Goal: Navigation & Orientation: Find specific page/section

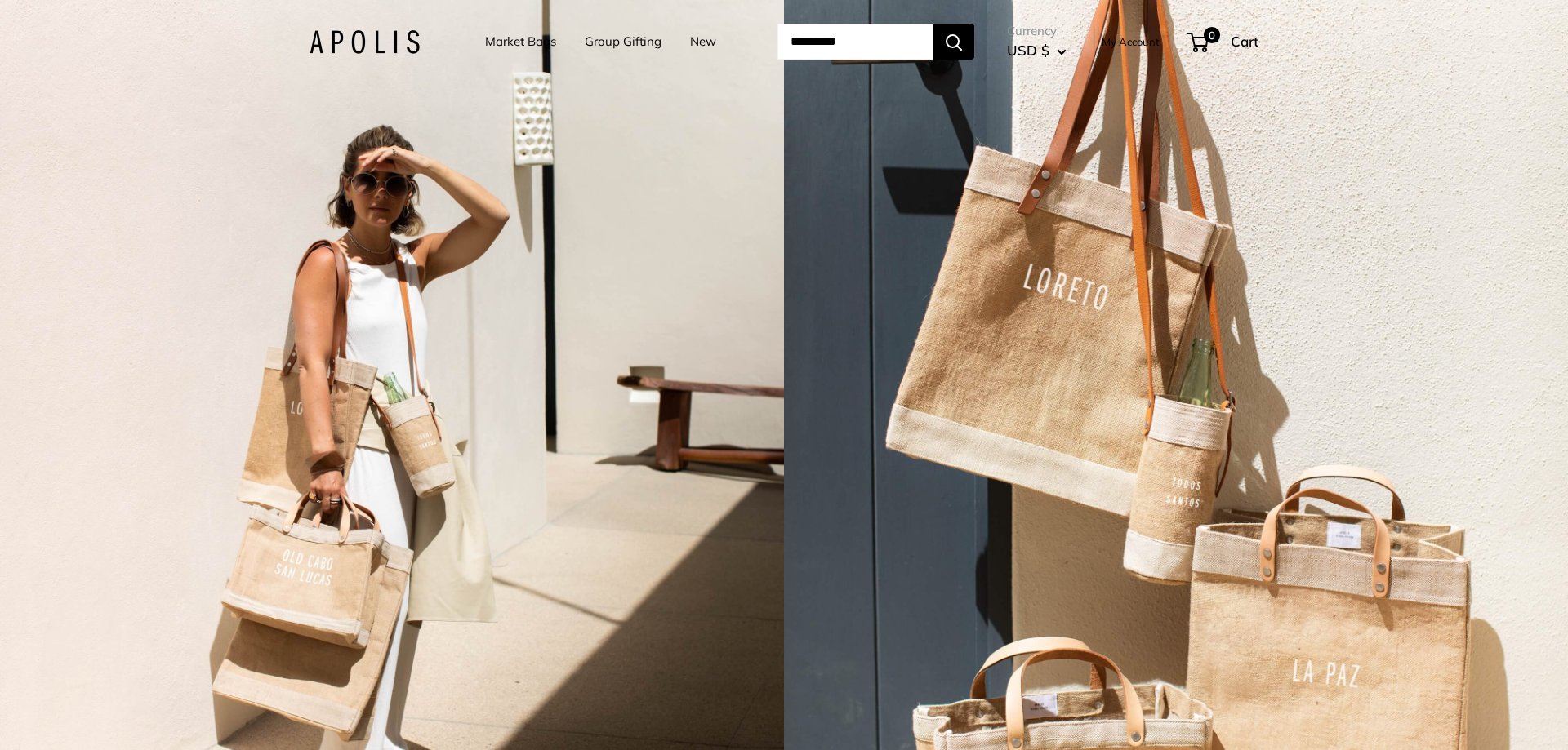
click at [488, 42] on link "Market Bags" at bounding box center [521, 42] width 71 height 23
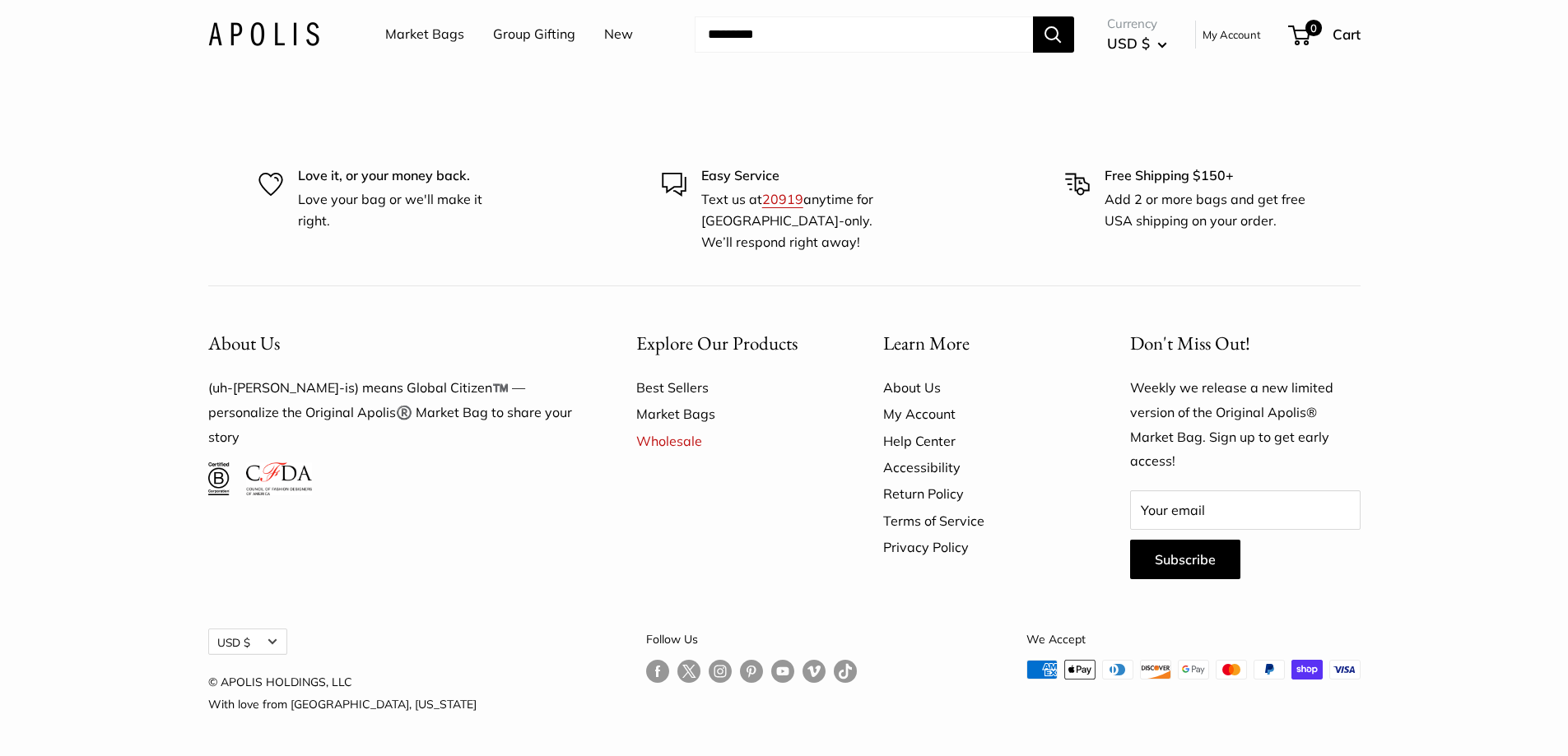
scroll to position [4443, 0]
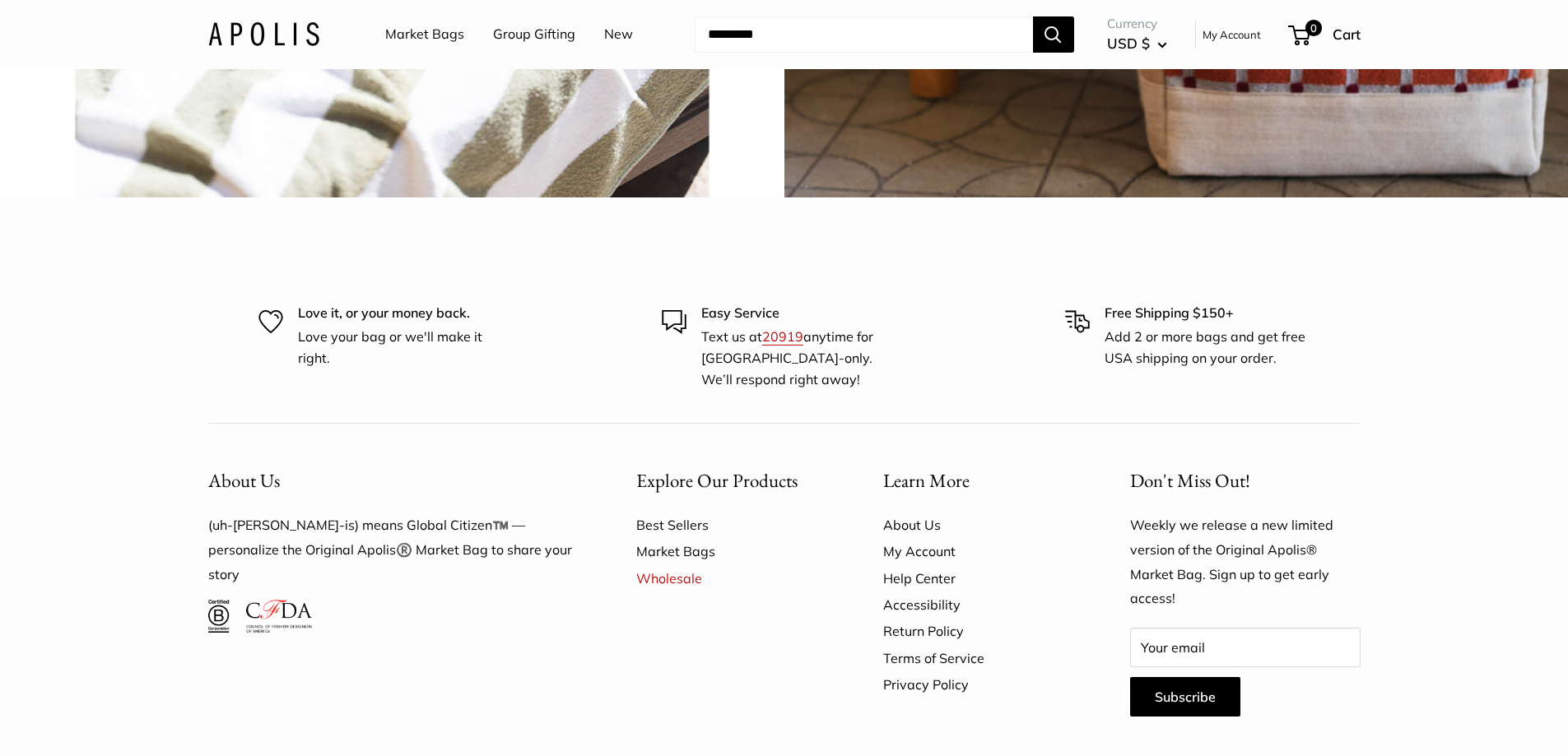
click at [417, 38] on link "Market Bags" at bounding box center [424, 35] width 79 height 25
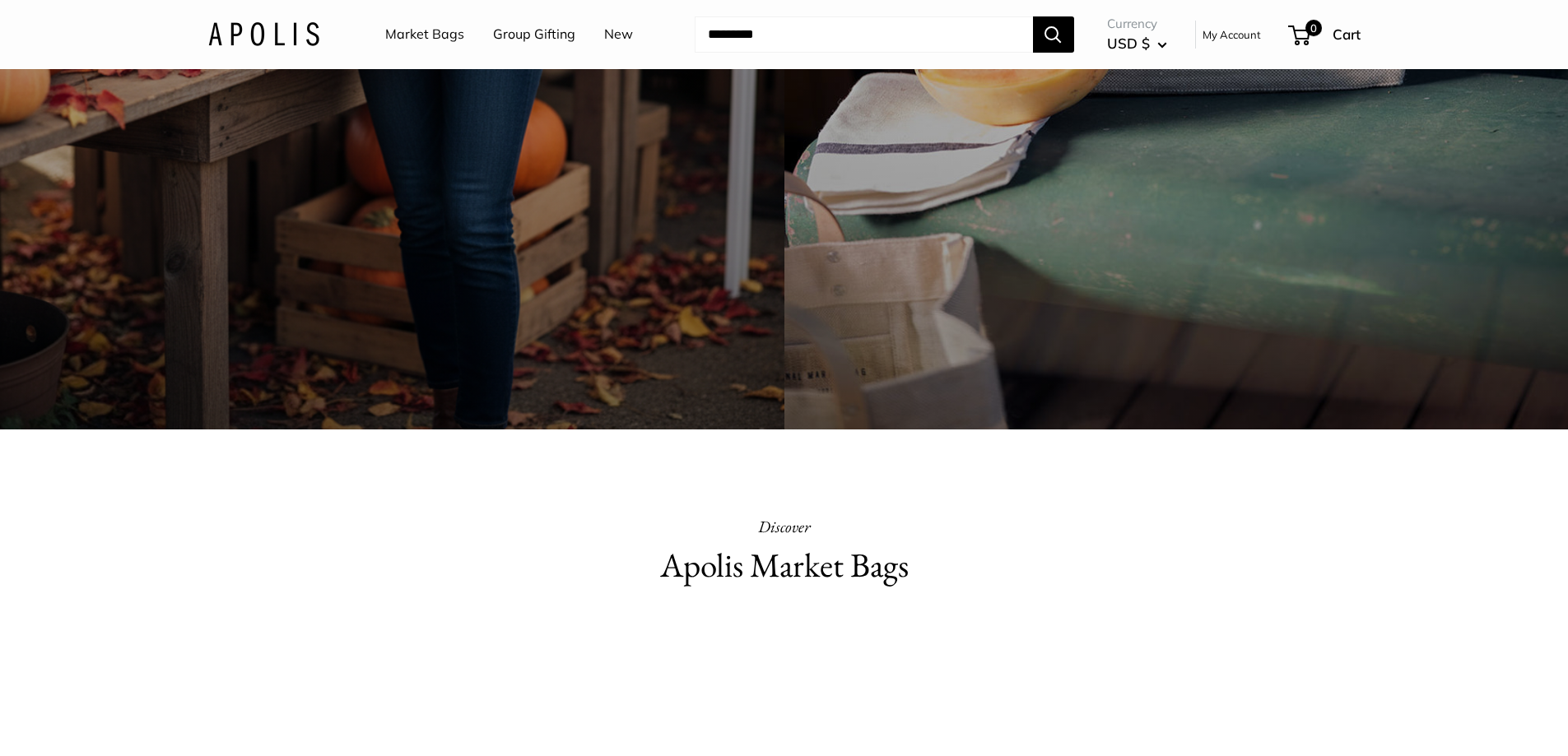
scroll to position [658, 0]
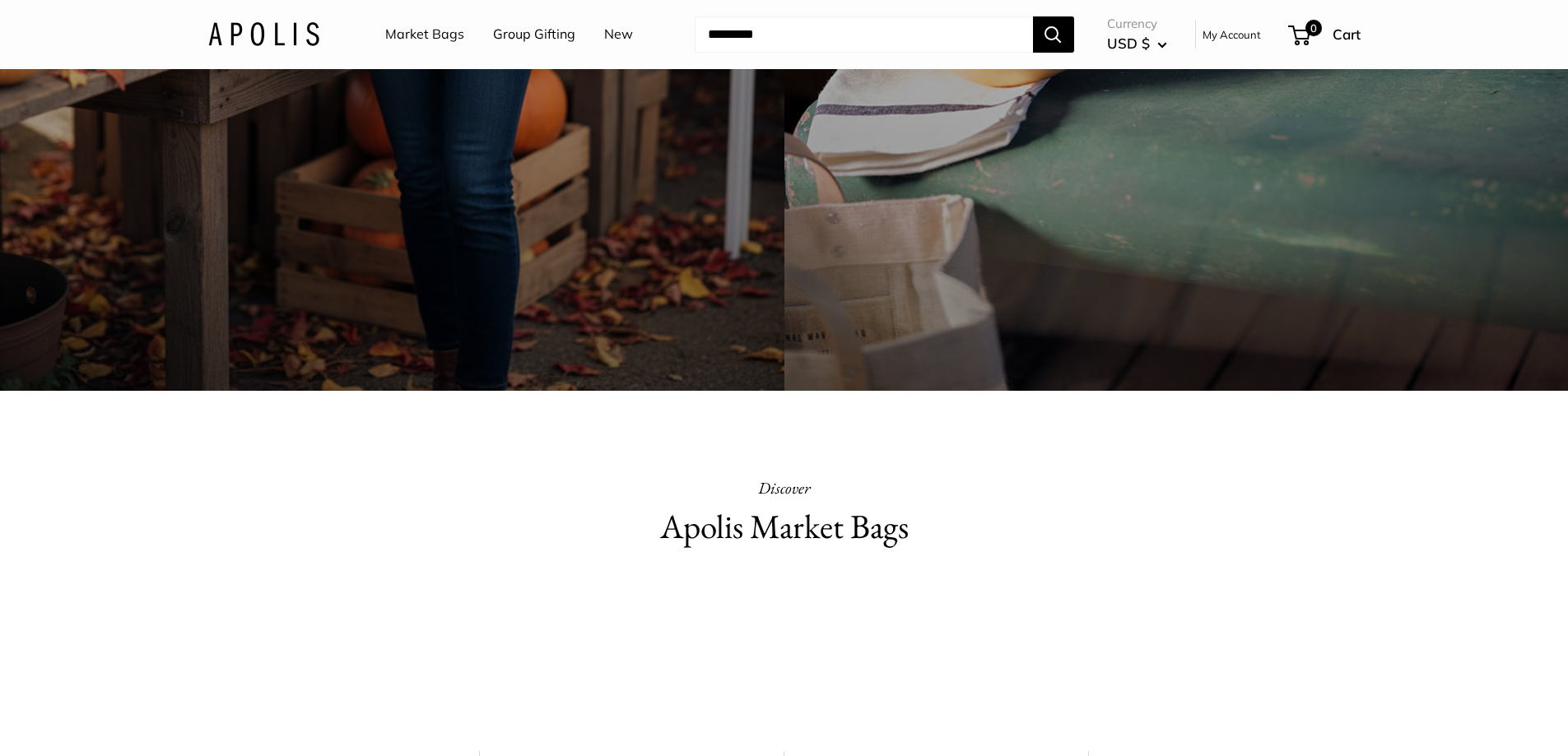
click at [766, 532] on h2 "Apolis Market Bags" at bounding box center [784, 527] width 576 height 49
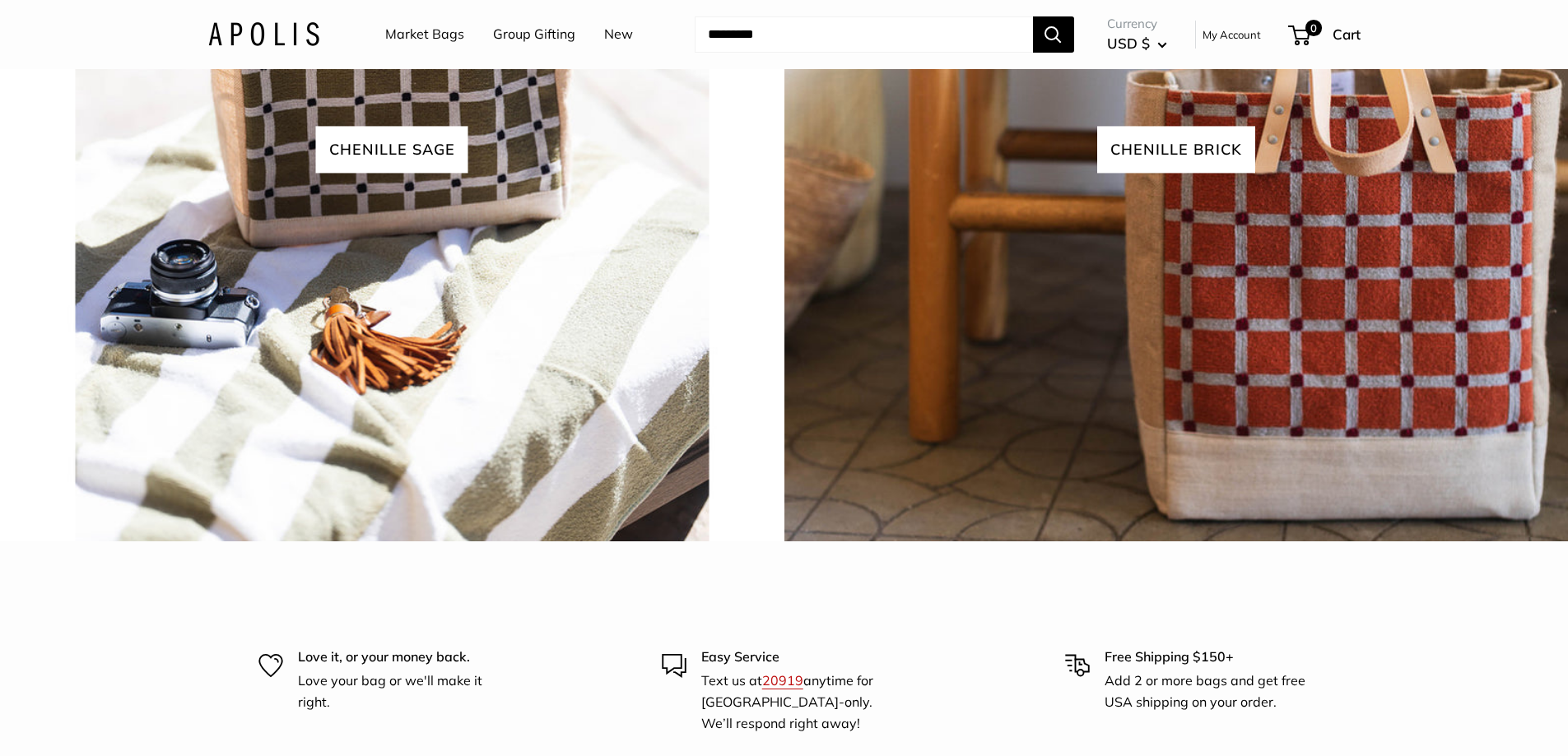
scroll to position [4196, 0]
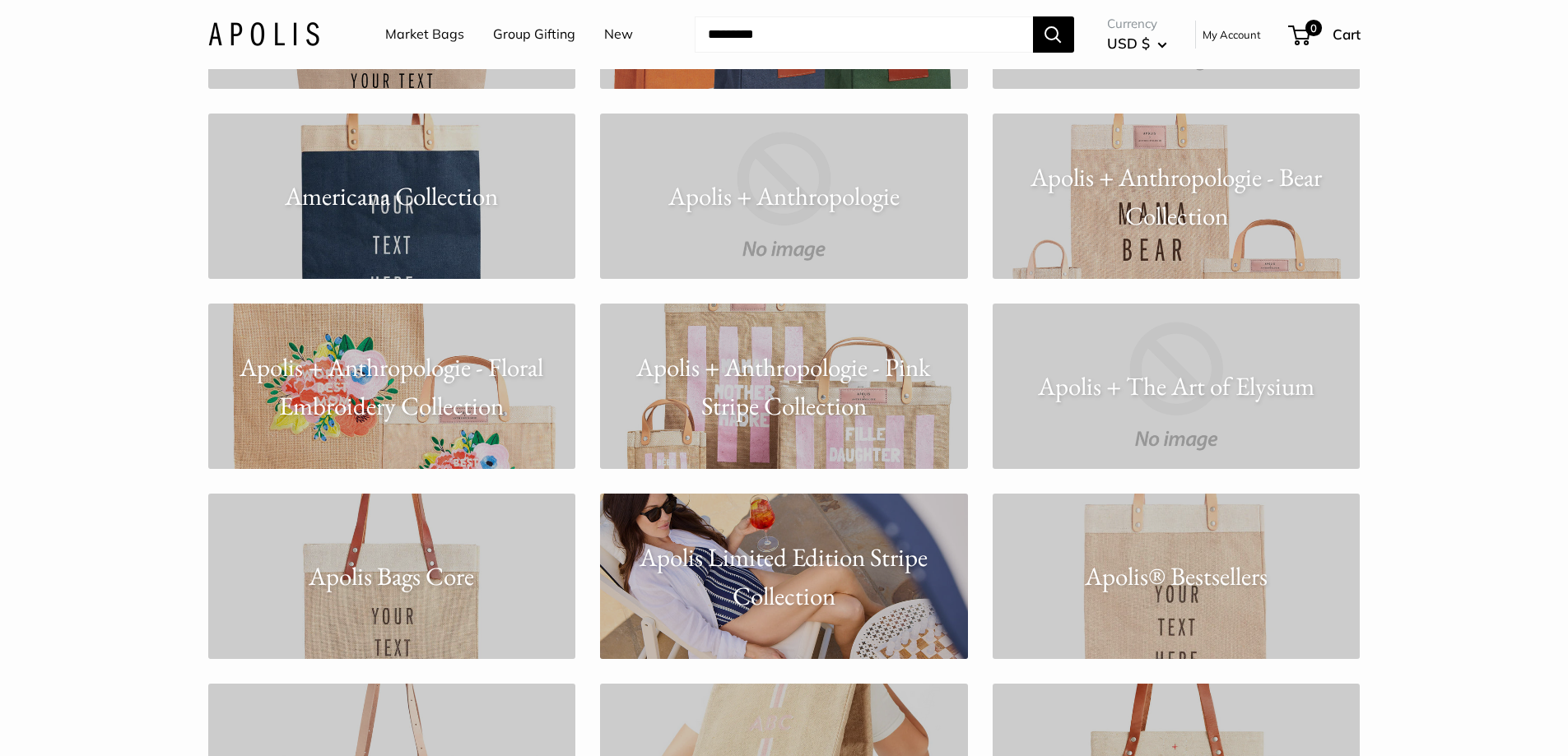
scroll to position [988, 0]
